Goal: Information Seeking & Learning: Learn about a topic

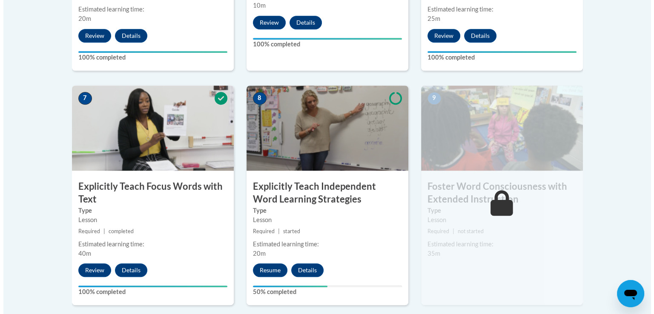
scroll to position [681, 0]
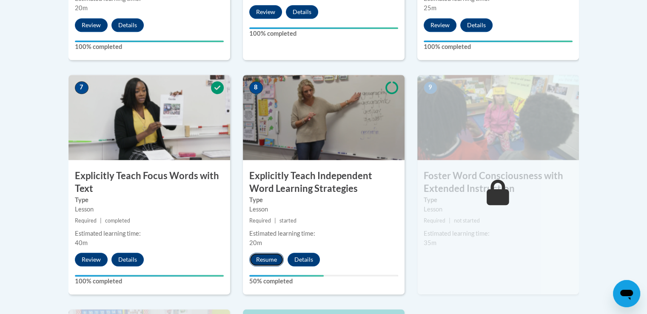
click at [275, 258] on button "Resume" at bounding box center [266, 260] width 34 height 14
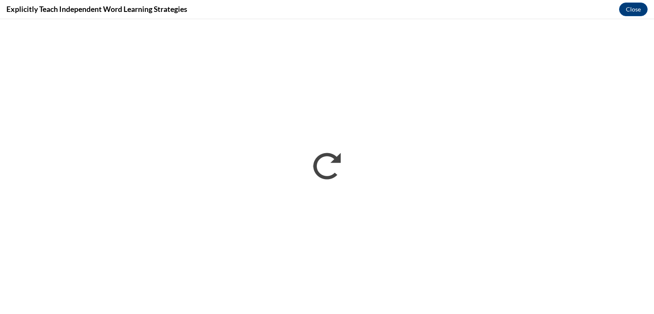
scroll to position [0, 0]
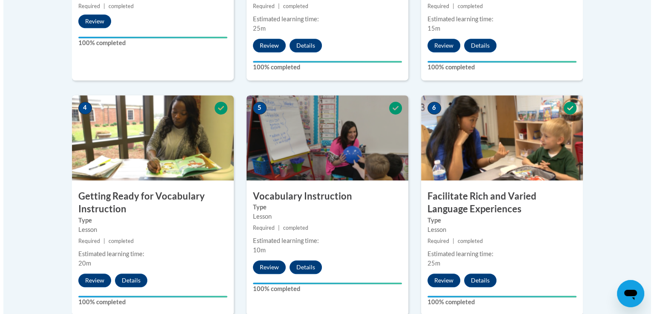
scroll to position [681, 0]
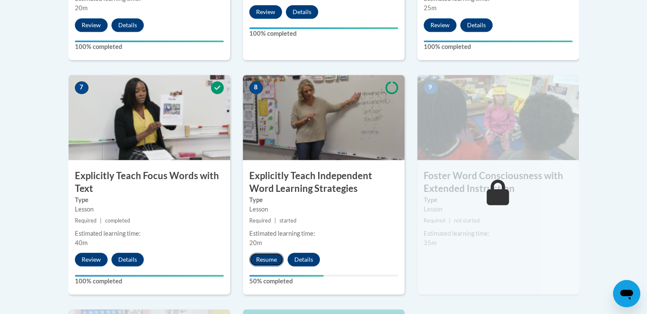
click at [272, 259] on button "Resume" at bounding box center [266, 260] width 34 height 14
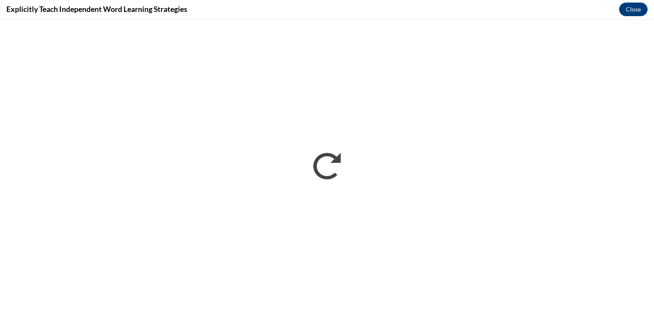
scroll to position [0, 0]
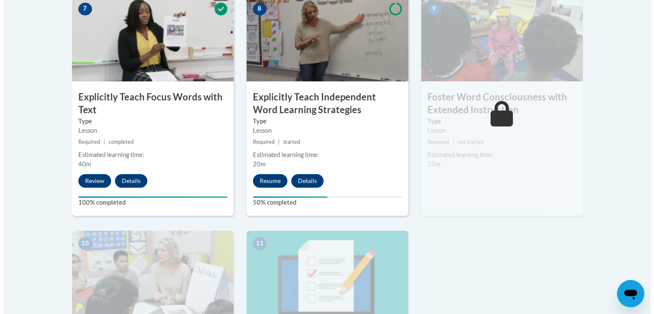
scroll to position [766, 0]
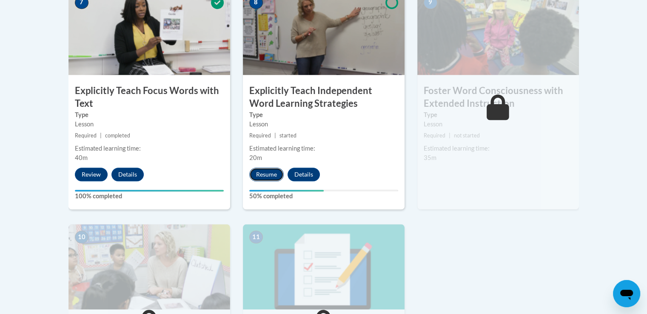
click at [266, 177] on button "Resume" at bounding box center [266, 175] width 34 height 14
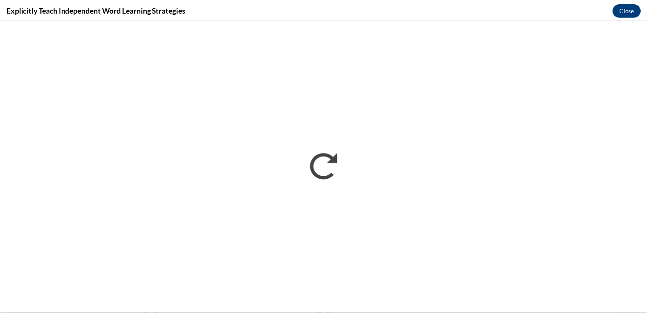
scroll to position [0, 0]
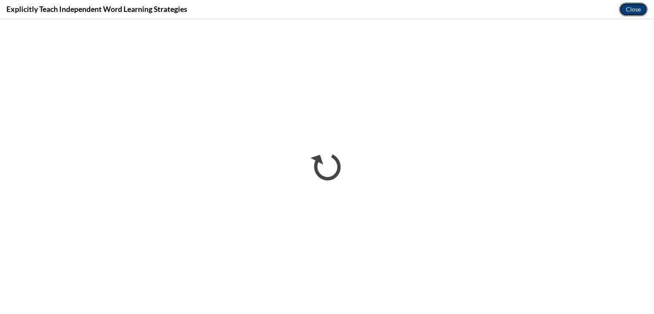
click at [631, 10] on button "Close" at bounding box center [633, 10] width 29 height 14
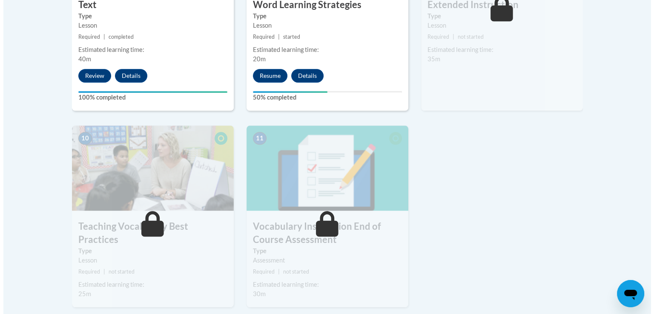
scroll to position [766, 0]
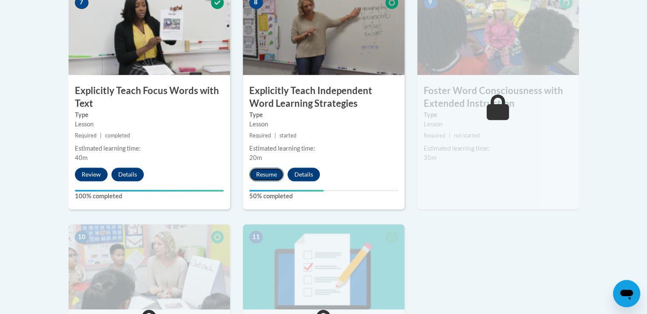
click at [270, 173] on button "Resume" at bounding box center [266, 175] width 34 height 14
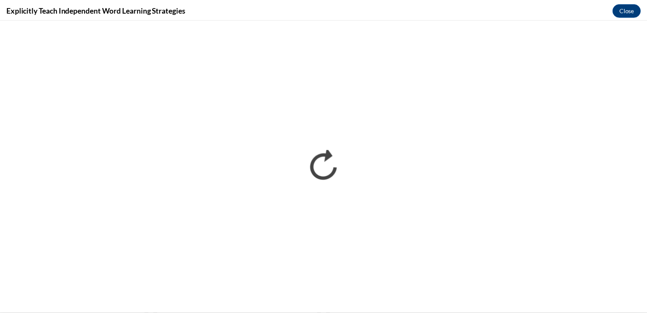
scroll to position [0, 0]
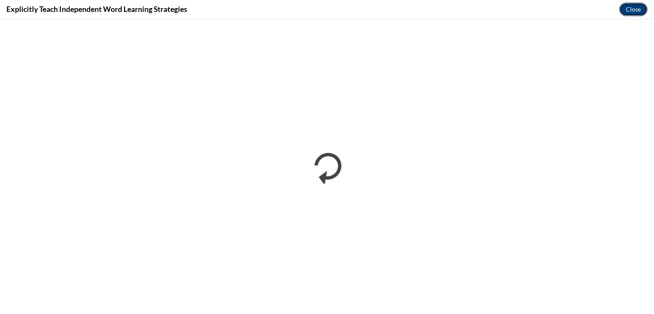
click at [630, 10] on button "Close" at bounding box center [633, 10] width 29 height 14
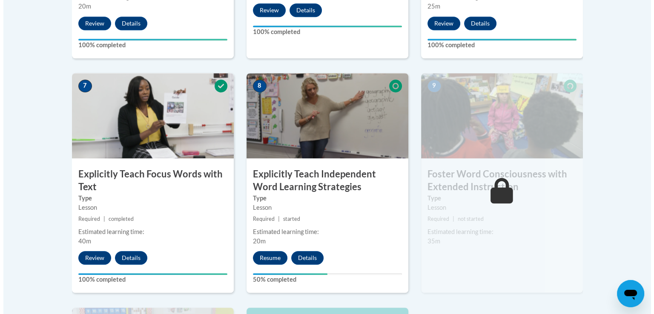
scroll to position [808, 0]
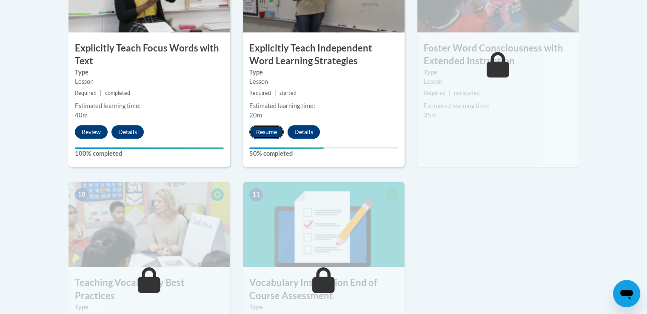
click at [276, 133] on button "Resume" at bounding box center [266, 132] width 34 height 14
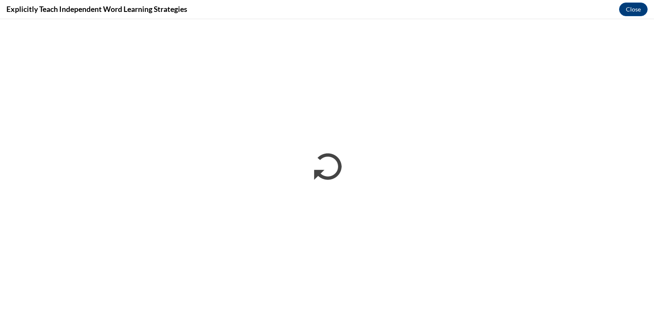
scroll to position [0, 0]
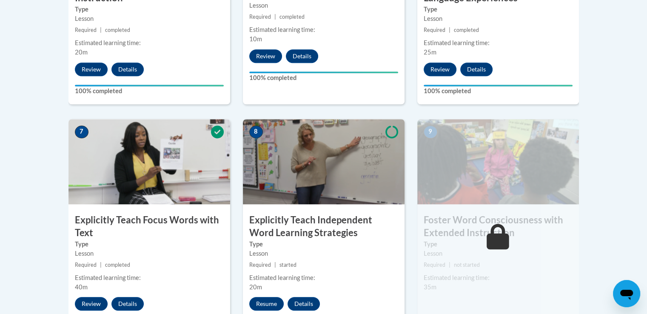
scroll to position [706, 0]
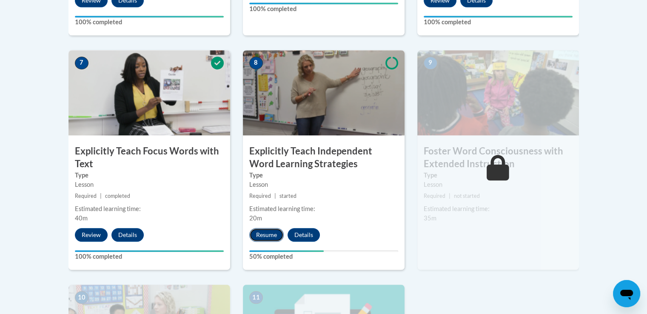
click at [264, 239] on button "Resume" at bounding box center [266, 235] width 34 height 14
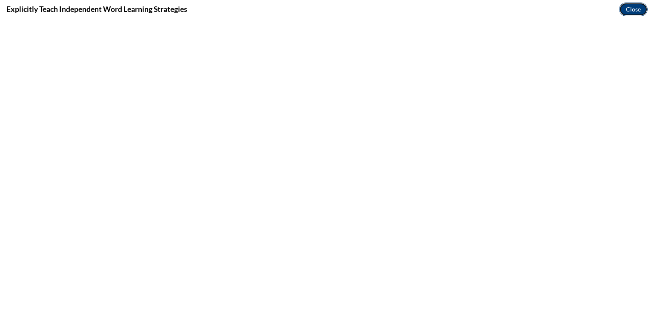
click at [635, 12] on button "Close" at bounding box center [633, 10] width 29 height 14
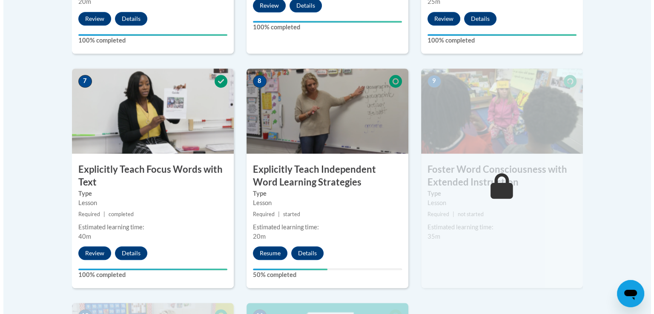
scroll to position [808, 0]
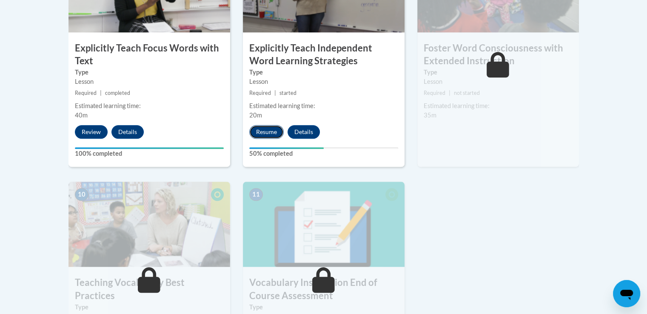
click at [265, 131] on button "Resume" at bounding box center [266, 132] width 34 height 14
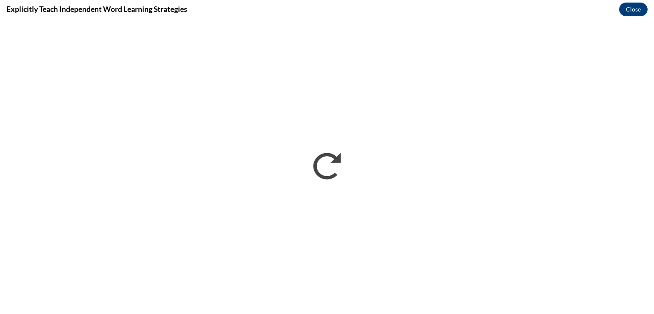
scroll to position [0, 0]
click at [637, 7] on button "Close" at bounding box center [633, 10] width 29 height 14
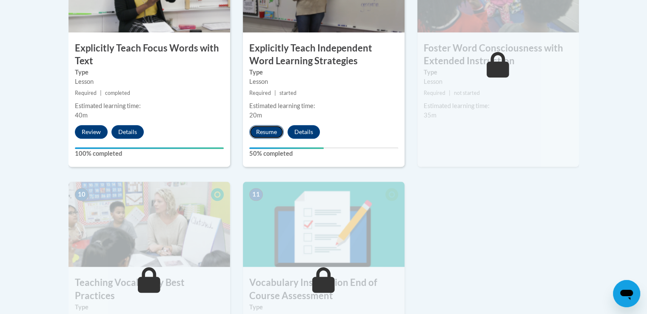
click at [272, 131] on button "Resume" at bounding box center [266, 132] width 34 height 14
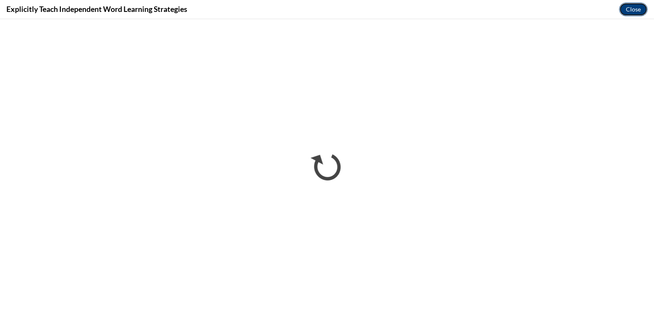
click at [636, 9] on button "Close" at bounding box center [633, 10] width 29 height 14
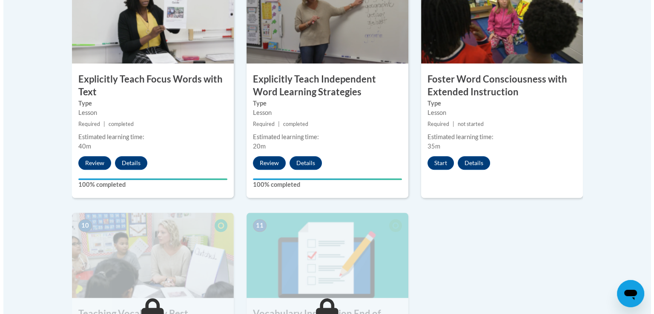
scroll to position [808, 0]
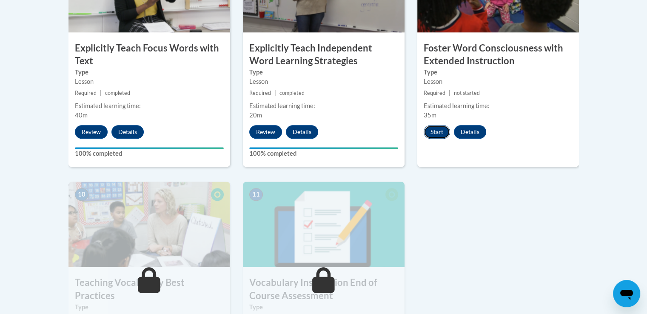
click at [441, 132] on button "Start" at bounding box center [437, 132] width 26 height 14
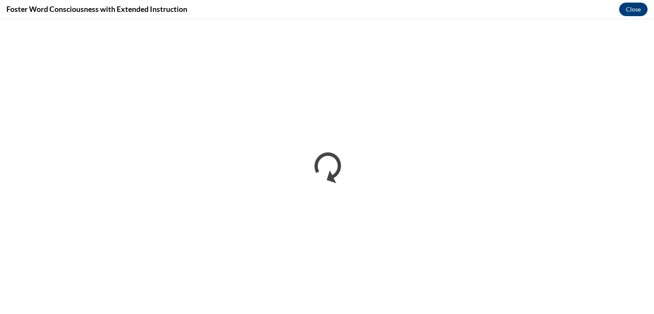
scroll to position [0, 0]
